Goal: Navigation & Orientation: Find specific page/section

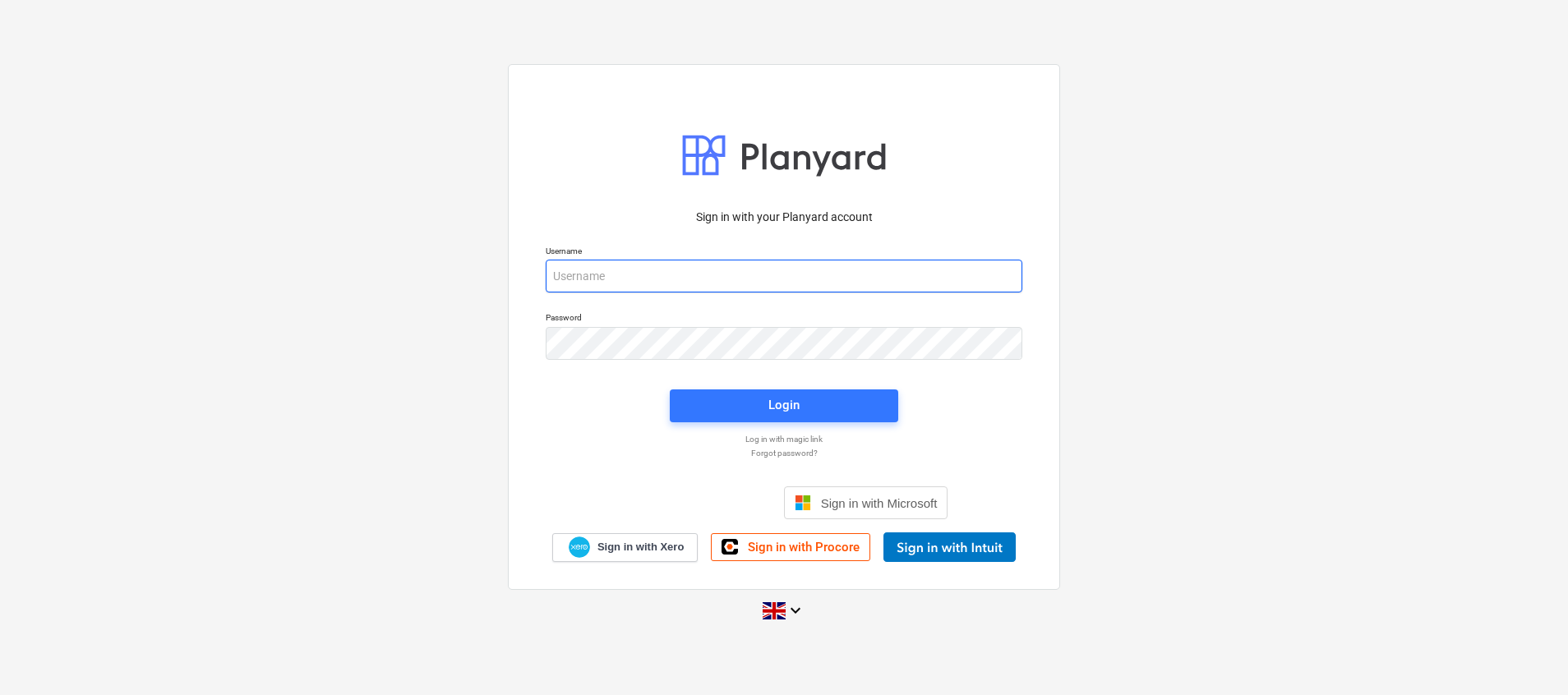
type input "[PERSON_NAME][EMAIL_ADDRESS][DOMAIN_NAME]"
click at [805, 425] on div "Login" at bounding box center [784, 406] width 248 height 53
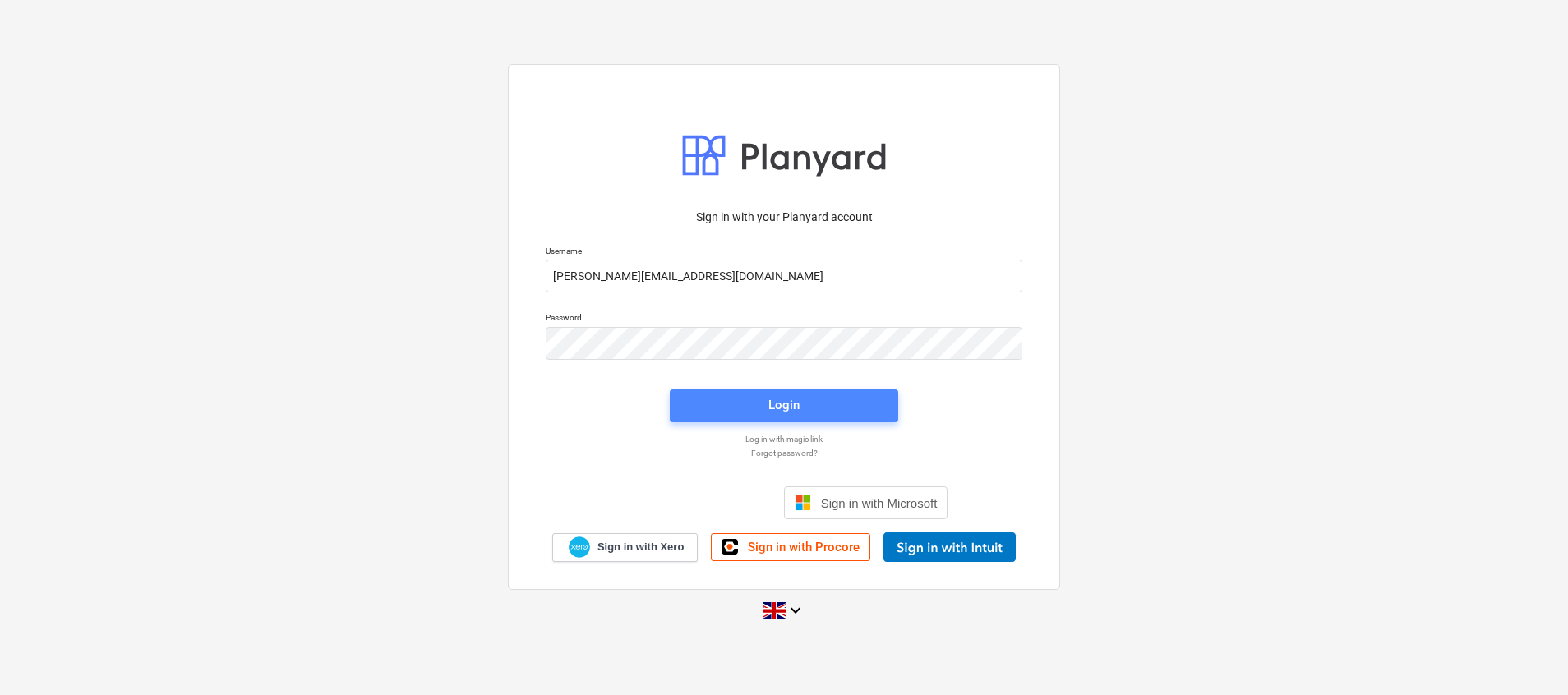
click at [810, 407] on span "Login" at bounding box center [784, 405] width 189 height 21
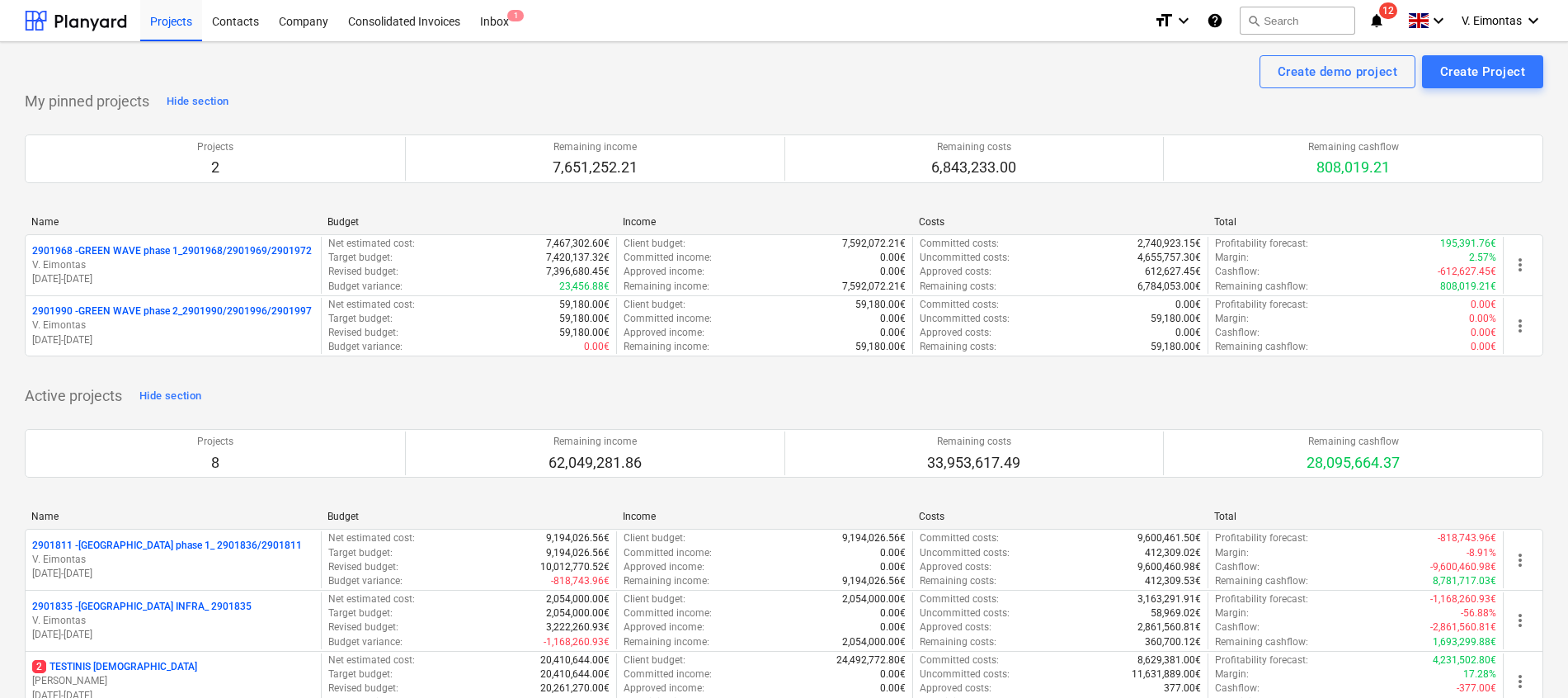
click at [1074, 108] on div "My pinned projects Hide section Projects 2 Remaining income 7,651,252.21 Remain…" at bounding box center [784, 232] width 1518 height 288
click at [170, 26] on div "Projects" at bounding box center [171, 20] width 62 height 42
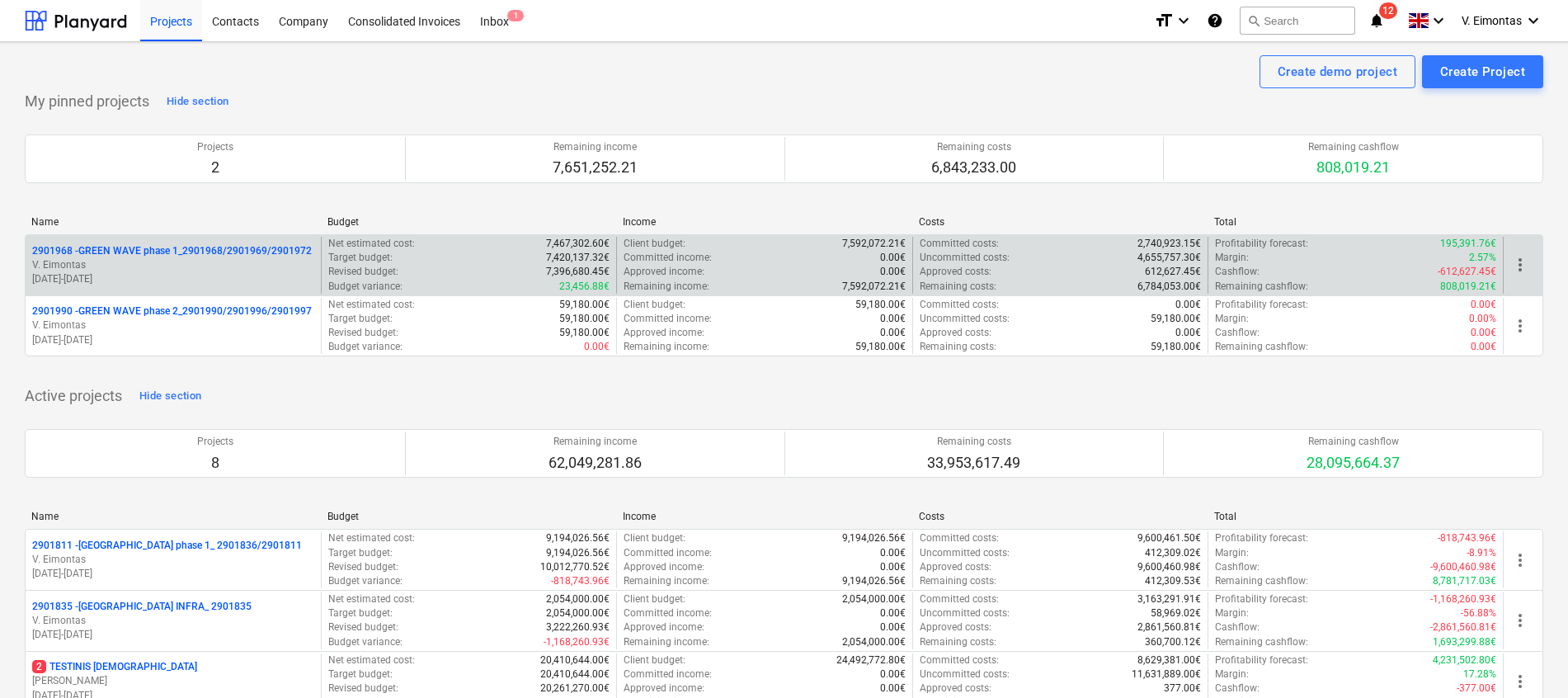
click at [208, 252] on p "2901968 - GREEN WAVE phase 1_2901968/2901969/2901972" at bounding box center [172, 251] width 280 height 14
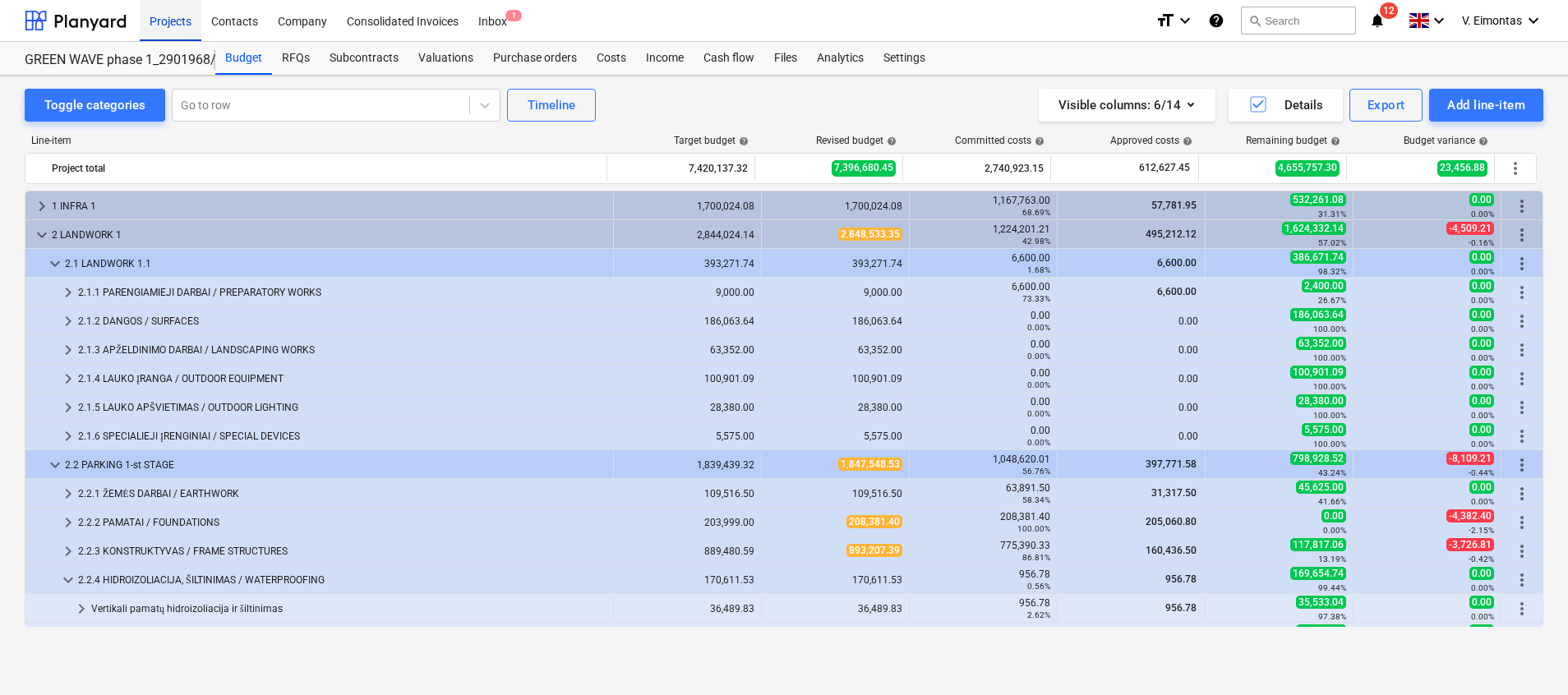
click at [185, 26] on div "Projects" at bounding box center [170, 20] width 62 height 42
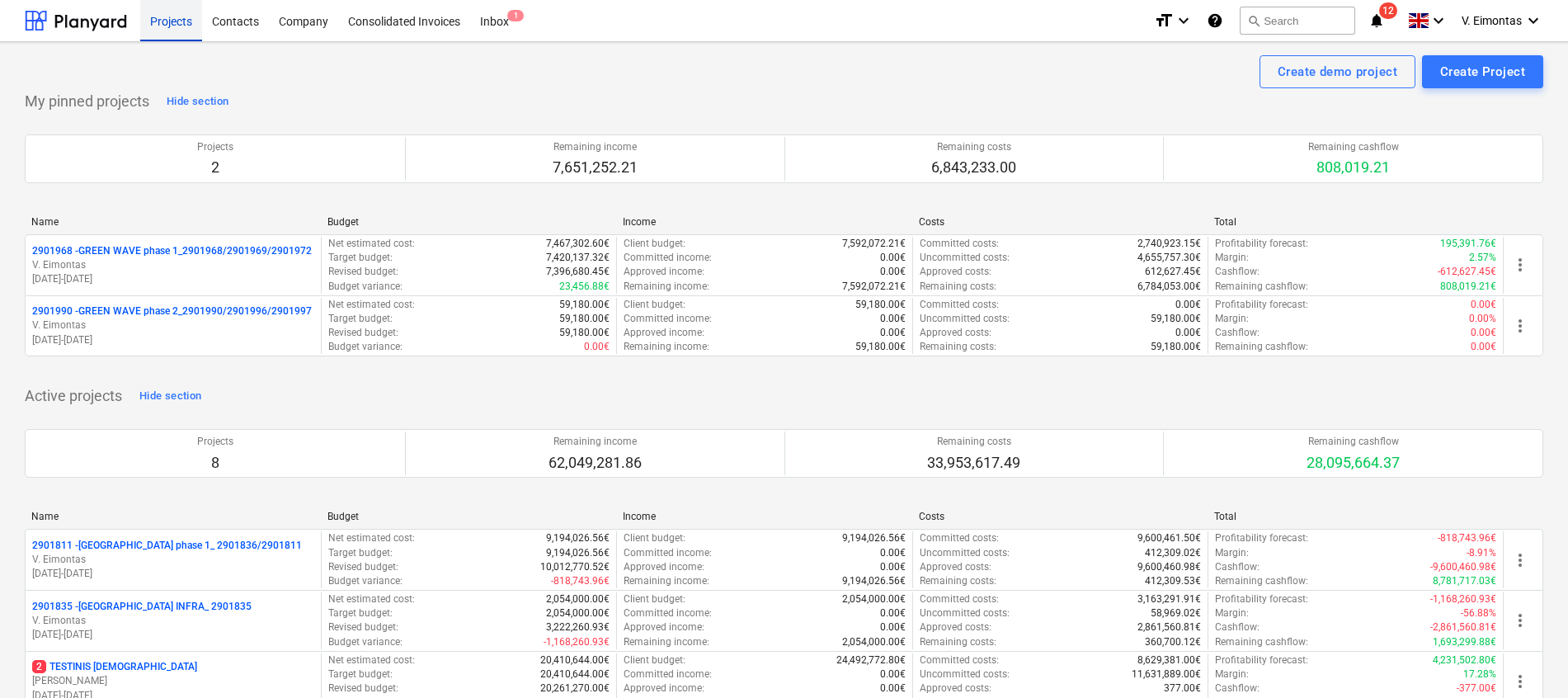
click at [169, 19] on div "Projects" at bounding box center [171, 20] width 62 height 42
click at [190, 29] on div "Projects" at bounding box center [171, 20] width 62 height 42
